Goal: Entertainment & Leisure: Consume media (video, audio)

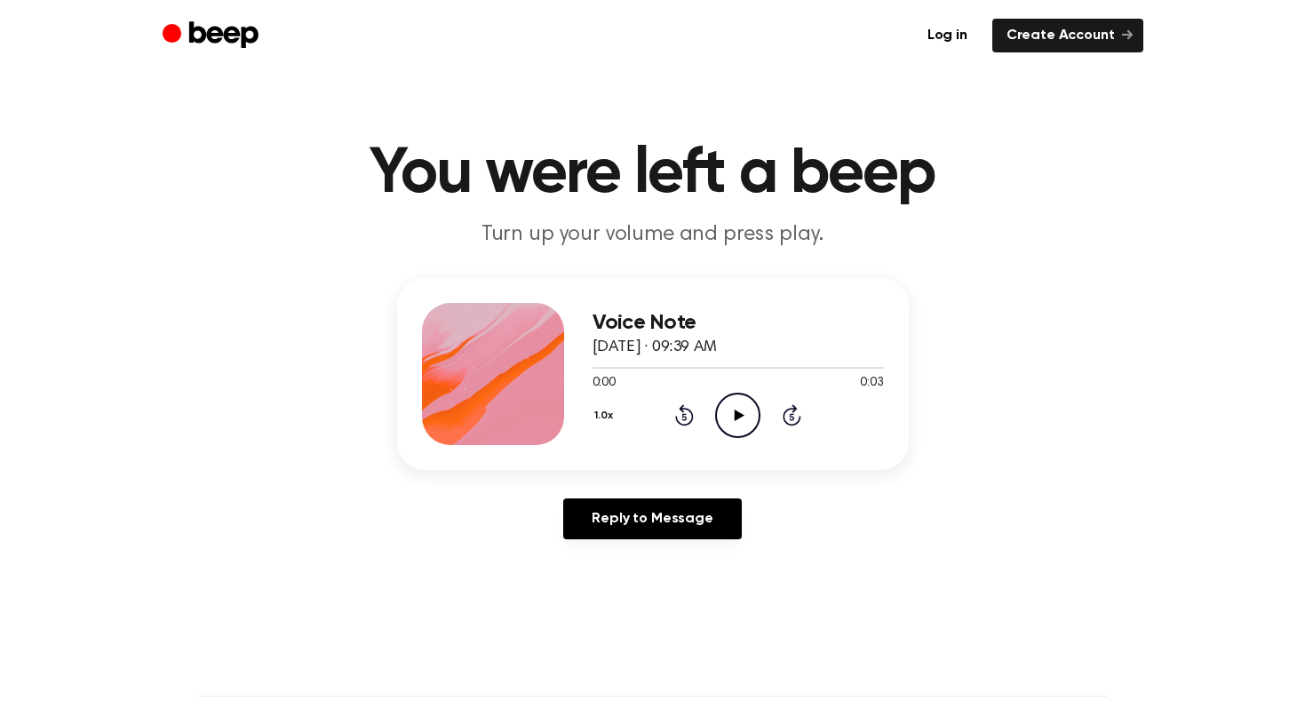
click at [745, 406] on icon "Play Audio" at bounding box center [737, 415] width 45 height 45
click at [737, 410] on icon "Play Audio" at bounding box center [737, 415] width 45 height 45
click at [743, 402] on icon "Play Audio" at bounding box center [737, 415] width 45 height 45
click at [738, 413] on icon at bounding box center [740, 416] width 10 height 12
click at [735, 413] on icon at bounding box center [740, 416] width 10 height 12
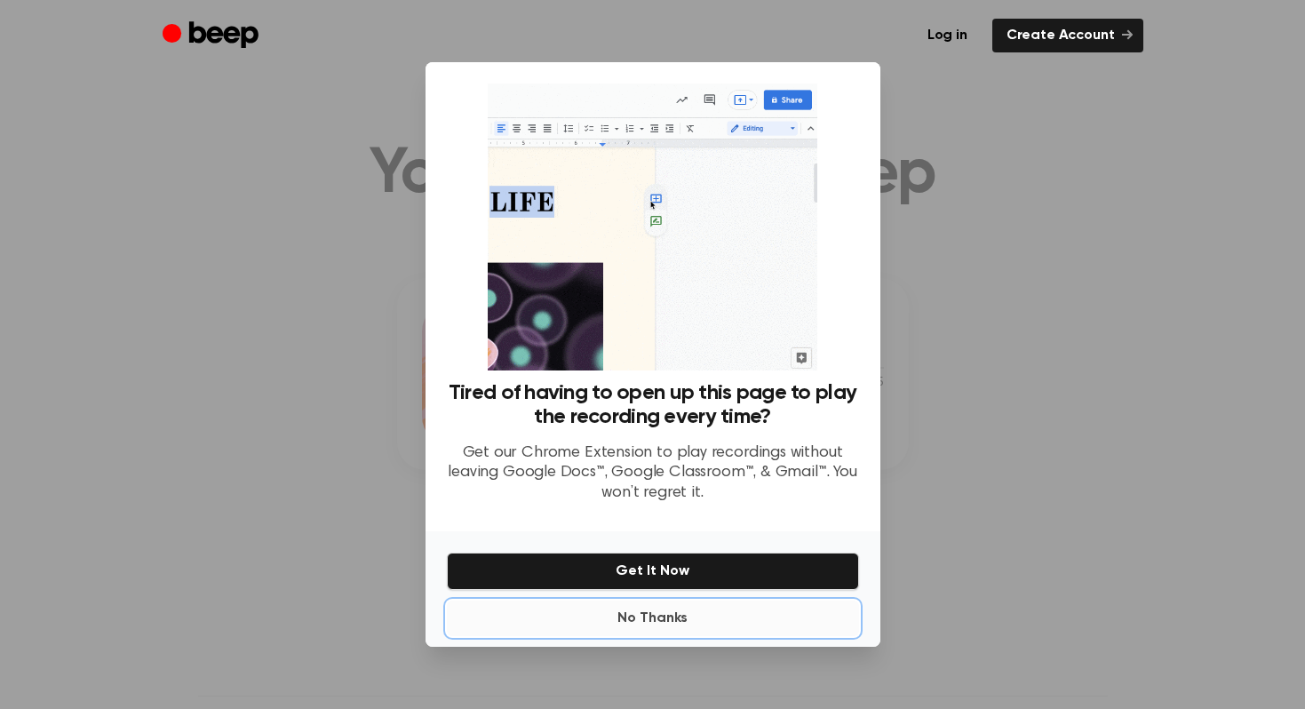
click at [641, 616] on button "No Thanks" at bounding box center [653, 618] width 412 height 36
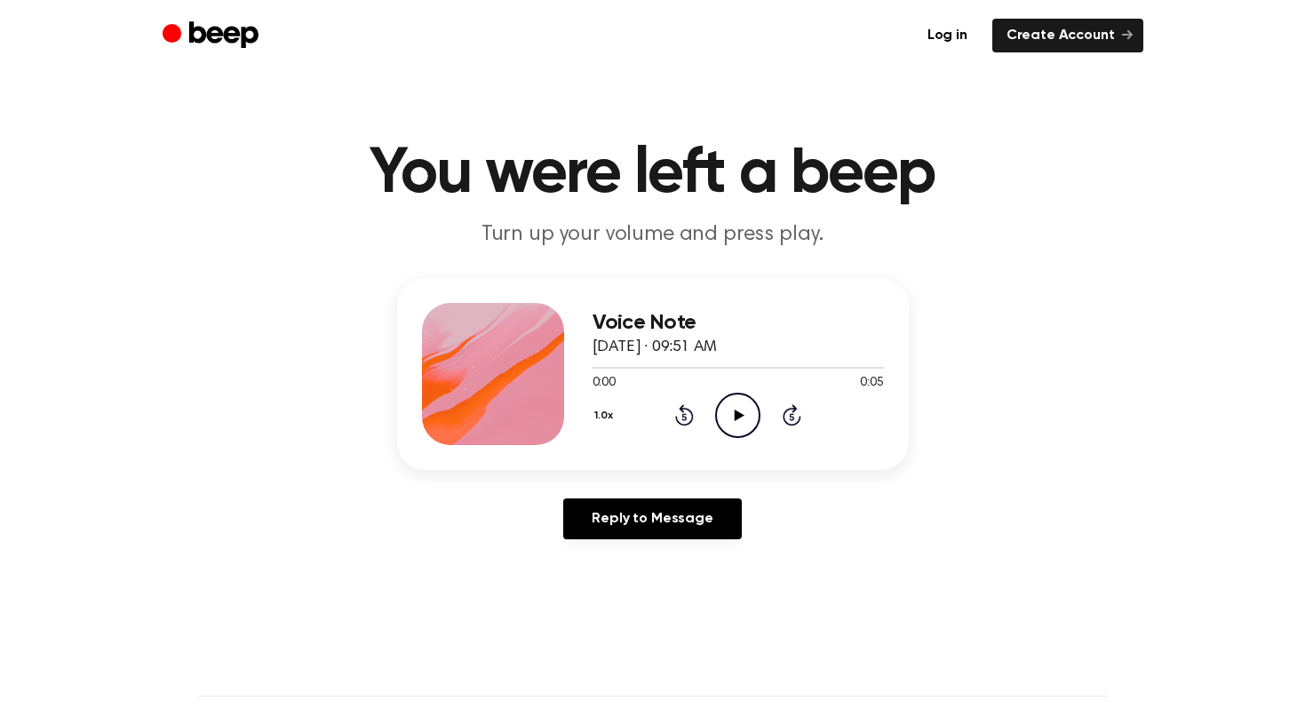
click at [742, 411] on icon "Play Audio" at bounding box center [737, 415] width 45 height 45
click at [739, 414] on icon at bounding box center [740, 416] width 10 height 12
click at [735, 417] on icon at bounding box center [740, 416] width 10 height 12
click at [737, 421] on icon "Play Audio" at bounding box center [737, 415] width 45 height 45
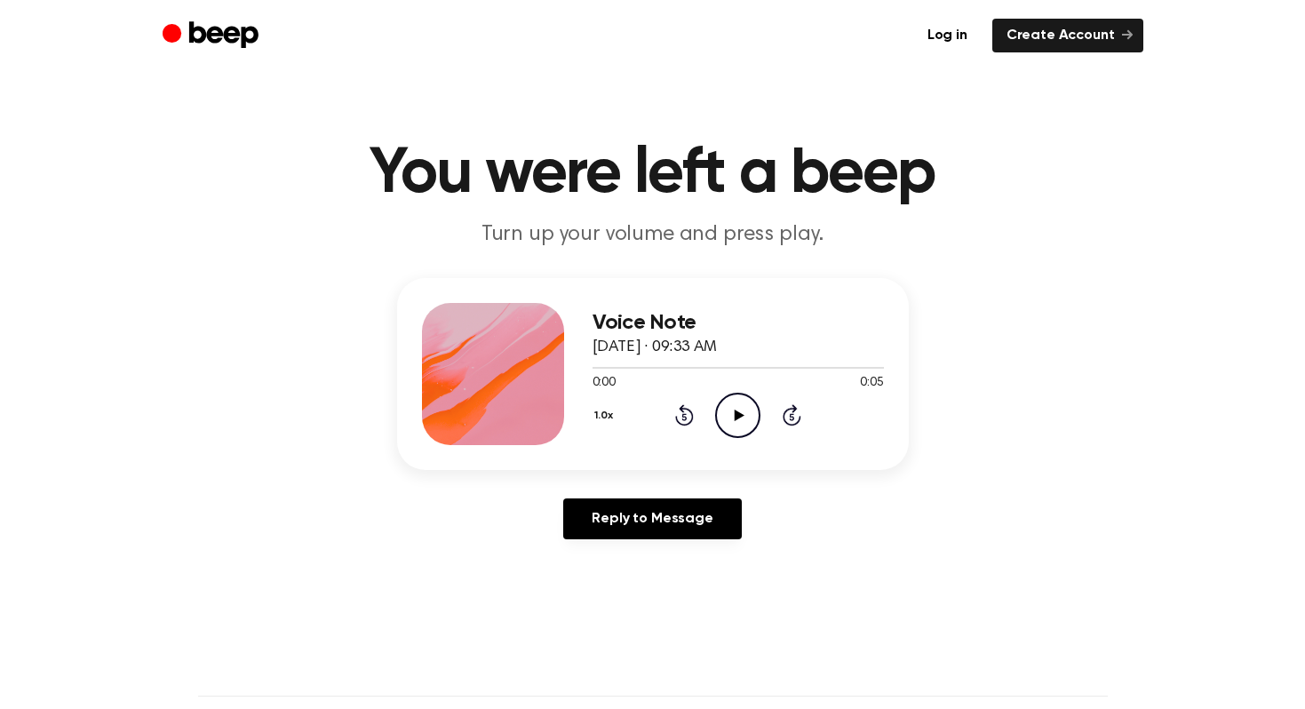
click at [736, 417] on icon at bounding box center [740, 416] width 10 height 12
click at [737, 417] on icon at bounding box center [740, 416] width 10 height 12
click at [745, 411] on icon "Play Audio" at bounding box center [737, 415] width 45 height 45
click at [732, 419] on icon "Play Audio" at bounding box center [737, 415] width 45 height 45
click at [729, 406] on icon "Play Audio" at bounding box center [737, 415] width 45 height 45
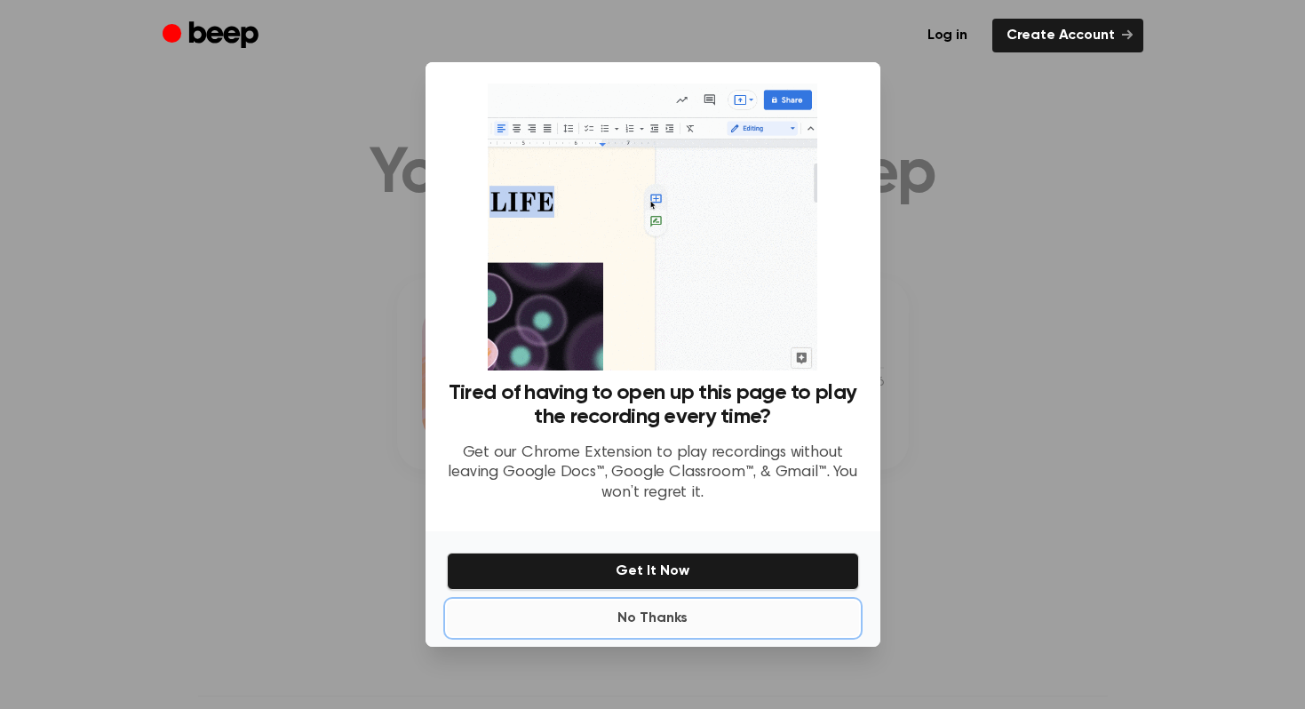
click at [692, 622] on button "No Thanks" at bounding box center [653, 618] width 412 height 36
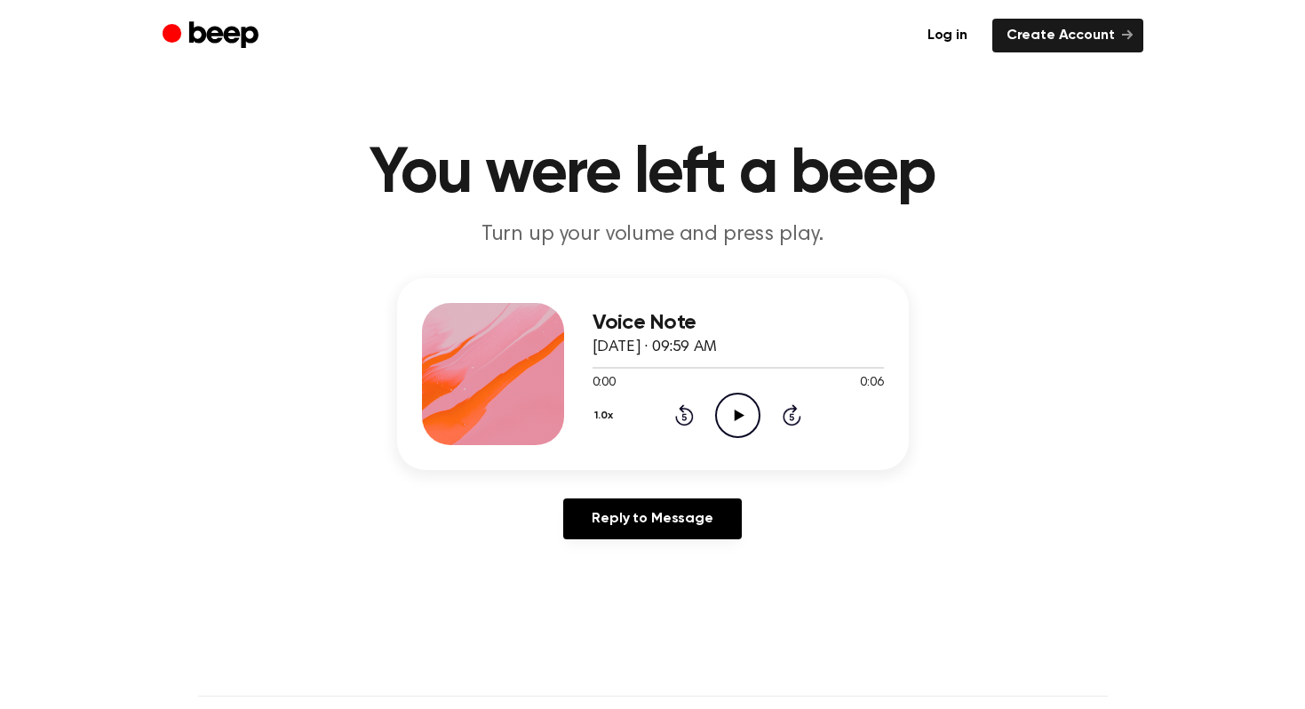
click at [734, 408] on icon "Play Audio" at bounding box center [737, 415] width 45 height 45
click at [746, 410] on icon "Play Audio" at bounding box center [737, 415] width 45 height 45
click at [737, 406] on icon "Play Audio" at bounding box center [737, 415] width 45 height 45
click at [740, 414] on icon at bounding box center [740, 416] width 10 height 12
